Goal: Communication & Community: Share content

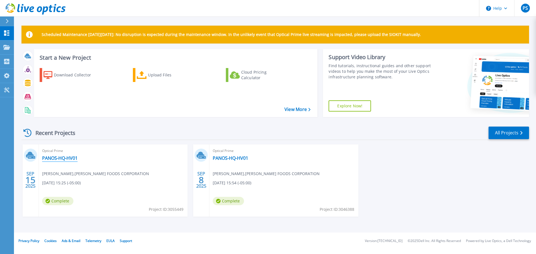
click at [71, 161] on link "PANOS-HQ-HV01" at bounding box center [59, 158] width 35 height 6
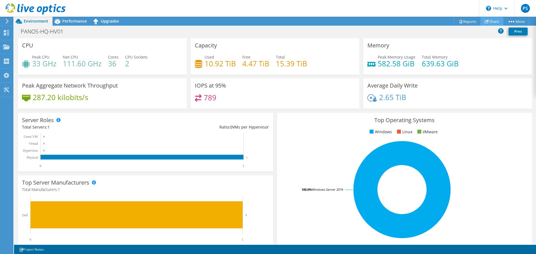
click at [492, 21] on link "Share" at bounding box center [491, 21] width 23 height 9
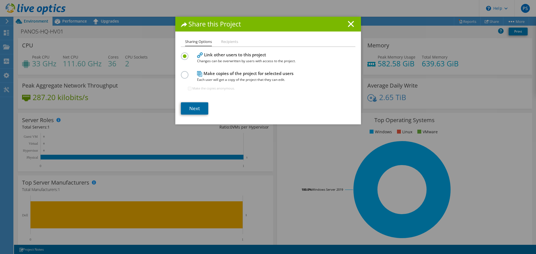
click at [194, 109] on link "Next" at bounding box center [194, 108] width 27 height 12
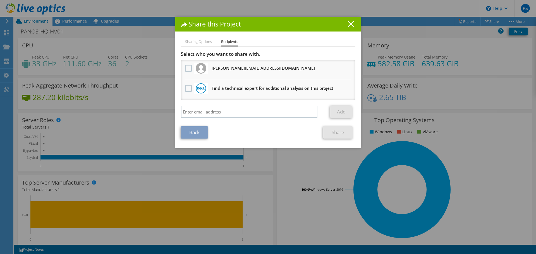
click at [233, 68] on h3 "[PERSON_NAME][EMAIL_ADDRESS][DOMAIN_NAME] Will receive an anonymous copy" at bounding box center [262, 68] width 103 height 9
click at [186, 70] on label at bounding box center [189, 68] width 8 height 7
click at [0, 0] on input "checkbox" at bounding box center [0, 0] width 0 height 0
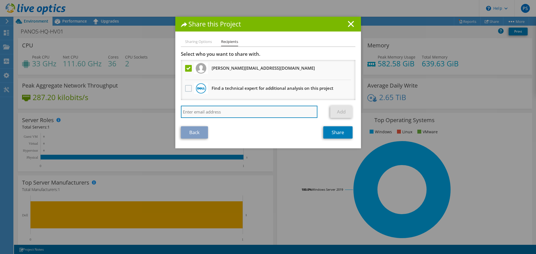
click at [218, 111] on input "search" at bounding box center [249, 112] width 137 height 12
paste input "[EMAIL_ADDRESS][PERSON_NAME][DOMAIN_NAME]"
type input "[EMAIL_ADDRESS][PERSON_NAME][DOMAIN_NAME]"
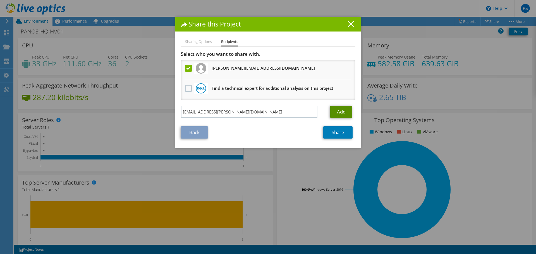
click at [346, 109] on link "Add" at bounding box center [341, 112] width 22 height 12
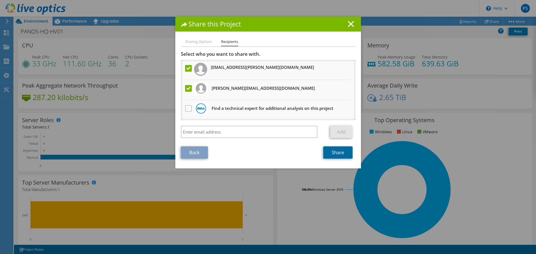
click at [332, 148] on link "Share" at bounding box center [337, 152] width 29 height 12
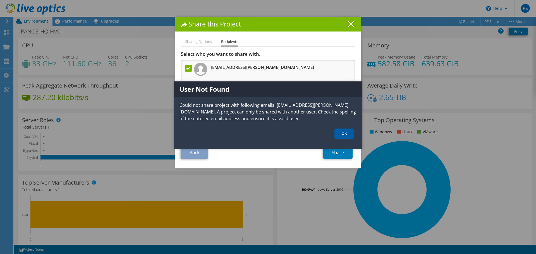
click at [343, 134] on link "OK" at bounding box center [344, 134] width 20 height 10
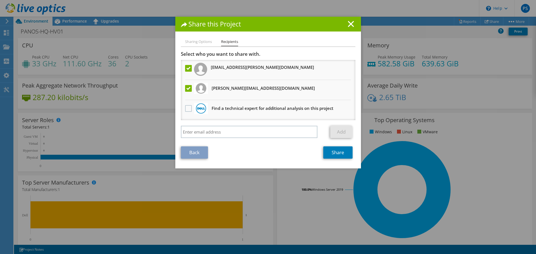
click at [184, 66] on div at bounding box center [188, 69] width 9 height 12
click at [188, 69] on label at bounding box center [189, 68] width 8 height 7
click at [0, 0] on input "checkbox" at bounding box center [0, 0] width 0 height 0
click at [340, 153] on link "Share" at bounding box center [337, 152] width 29 height 12
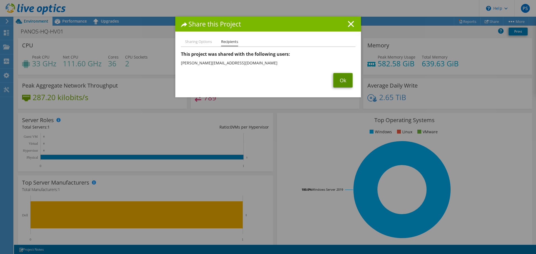
click at [340, 84] on link "Ok" at bounding box center [342, 80] width 19 height 15
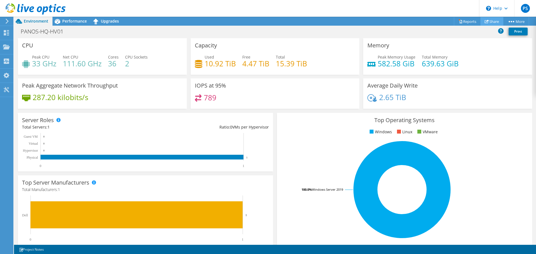
click at [489, 20] on link "Share" at bounding box center [491, 21] width 23 height 9
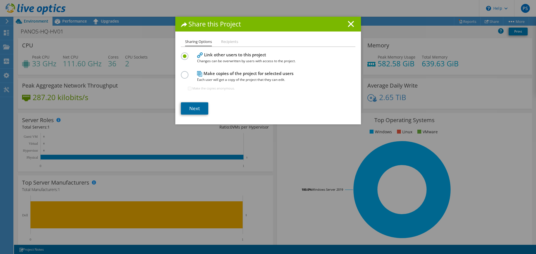
click at [191, 105] on link "Next" at bounding box center [194, 108] width 27 height 12
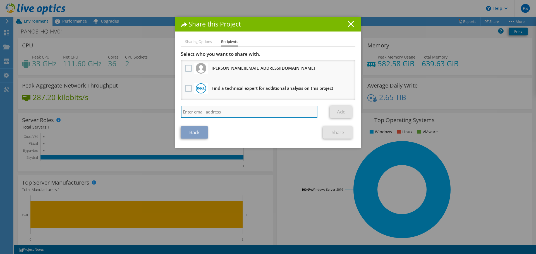
click at [204, 113] on input "search" at bounding box center [249, 112] width 137 height 12
paste input "[EMAIL_ADDRESS][PERSON_NAME][DOMAIN_NAME]"
click at [288, 116] on input "[EMAIL_ADDRESS][PERSON_NAME][DOMAIN_NAME]" at bounding box center [249, 112] width 137 height 12
click at [181, 113] on input "[EMAIL_ADDRESS][PERSON_NAME][DOMAIN_NAME]" at bounding box center [249, 112] width 137 height 12
type input "[EMAIL_ADDRESS][PERSON_NAME][DOMAIN_NAME]"
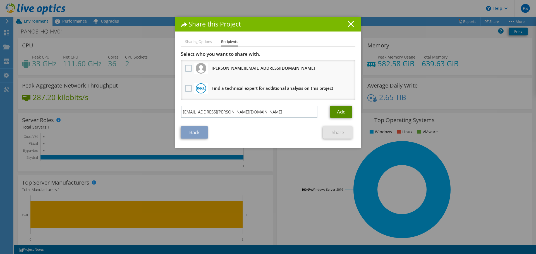
click at [341, 111] on link "Add" at bounding box center [341, 112] width 22 height 12
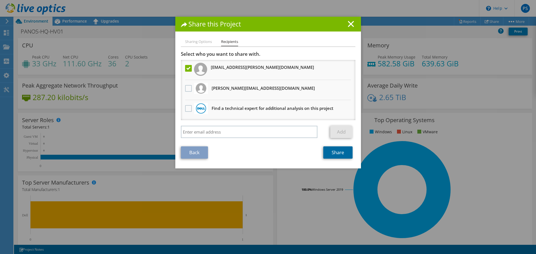
click at [334, 153] on link "Share" at bounding box center [337, 152] width 29 height 12
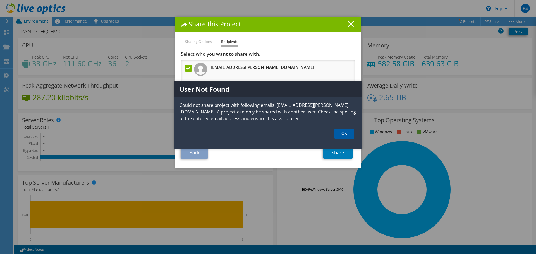
click at [348, 133] on link "OK" at bounding box center [344, 134] width 20 height 10
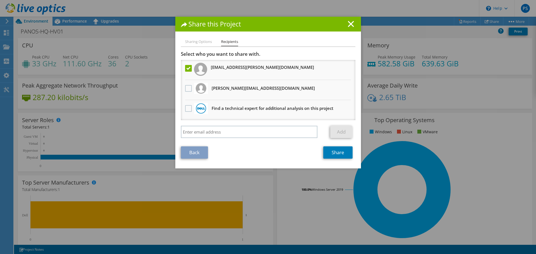
click at [350, 21] on div "Share this Project" at bounding box center [267, 24] width 185 height 15
click at [349, 23] on line at bounding box center [351, 24] width 6 height 6
